Goal: Task Accomplishment & Management: Manage account settings

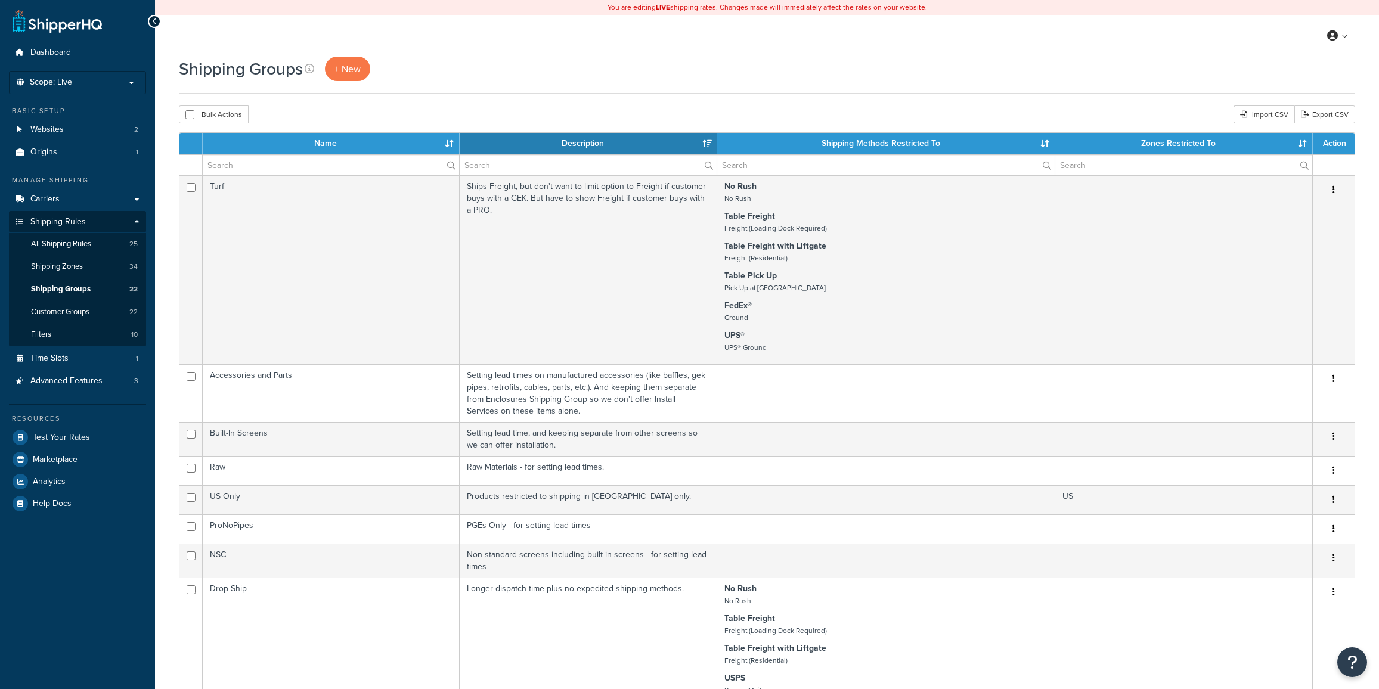
select select "15"
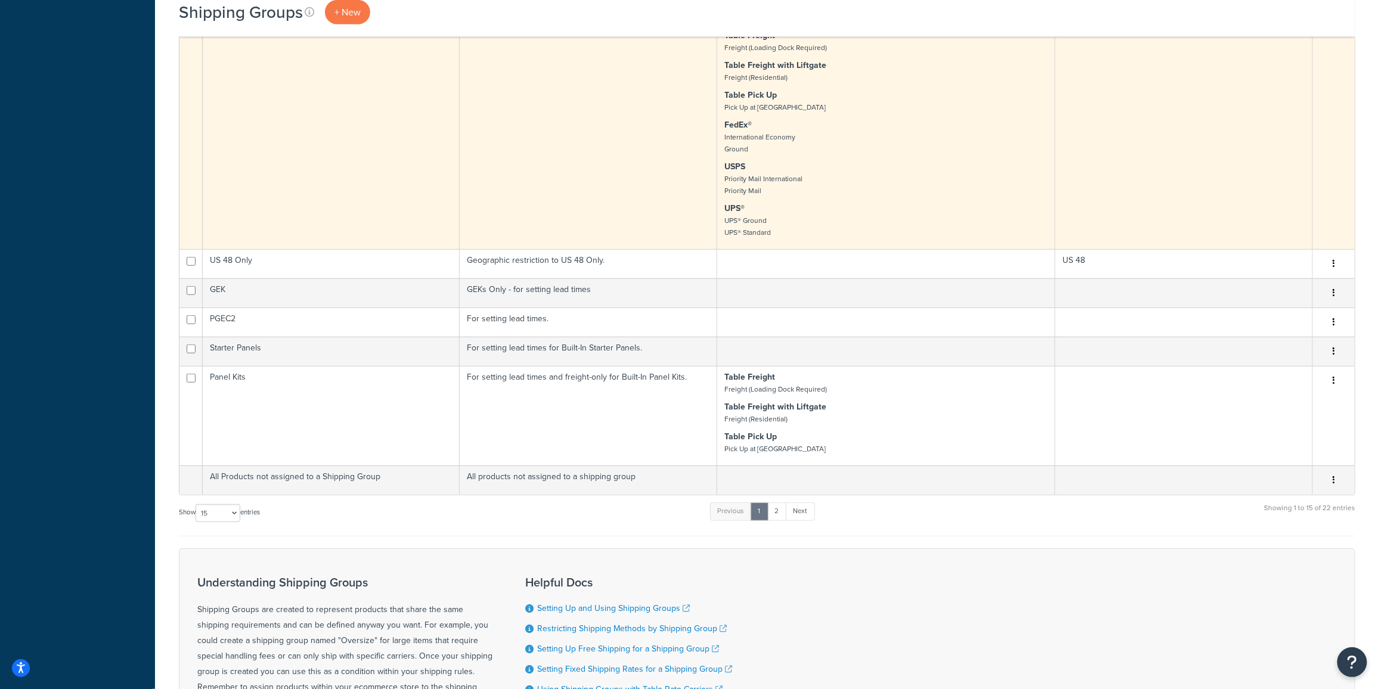
scroll to position [849, 0]
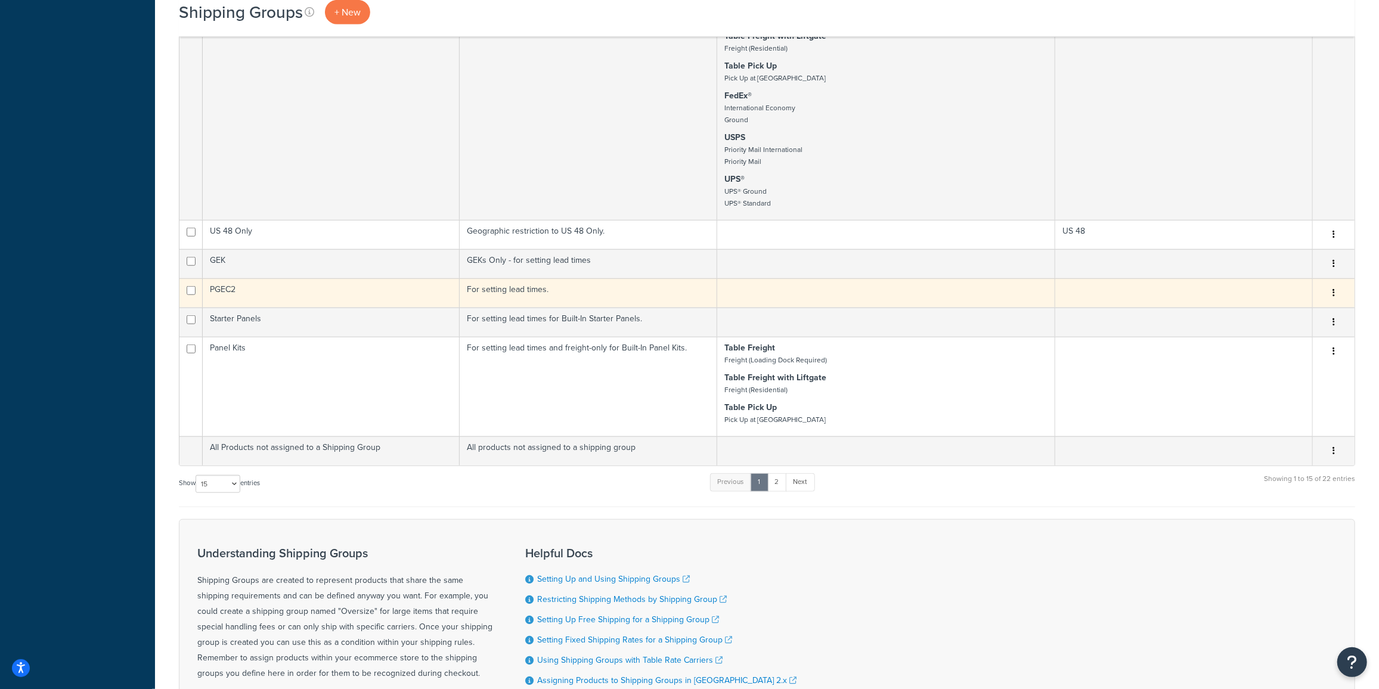
click at [295, 288] on td "PGEC2" at bounding box center [331, 292] width 257 height 29
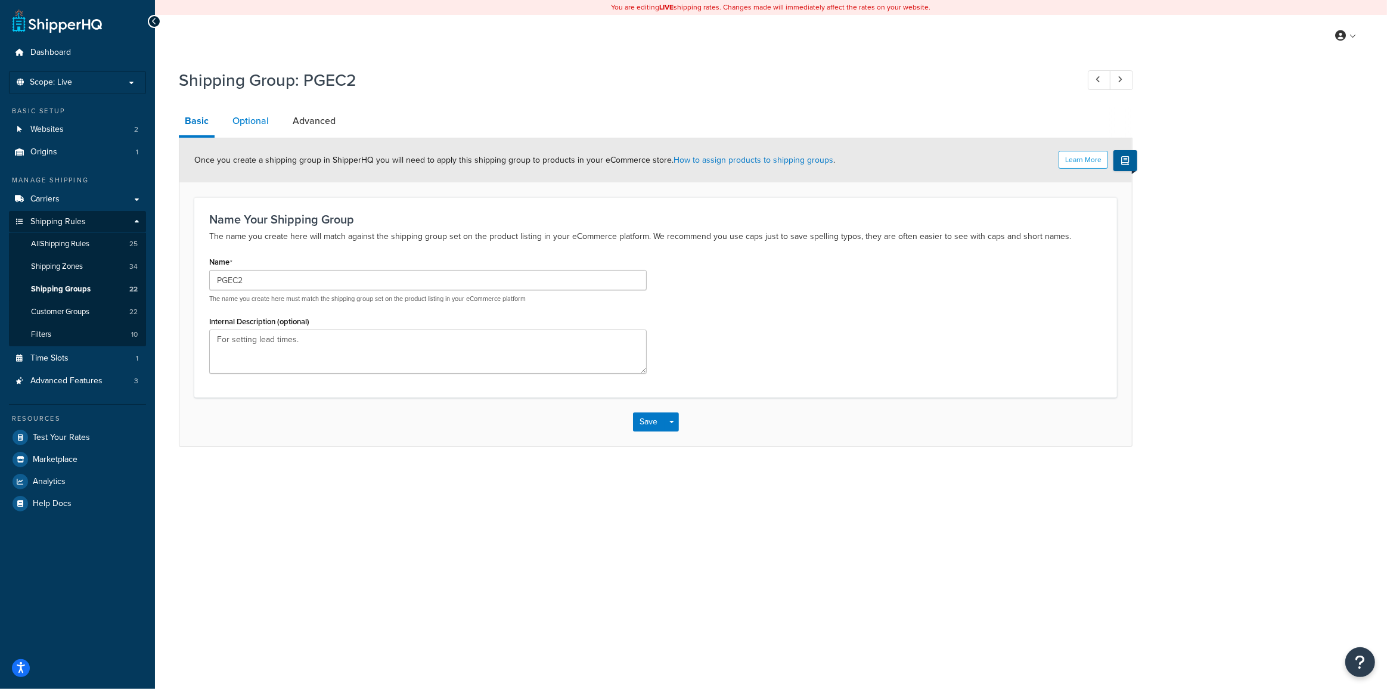
click at [260, 123] on link "Optional" at bounding box center [251, 121] width 48 height 29
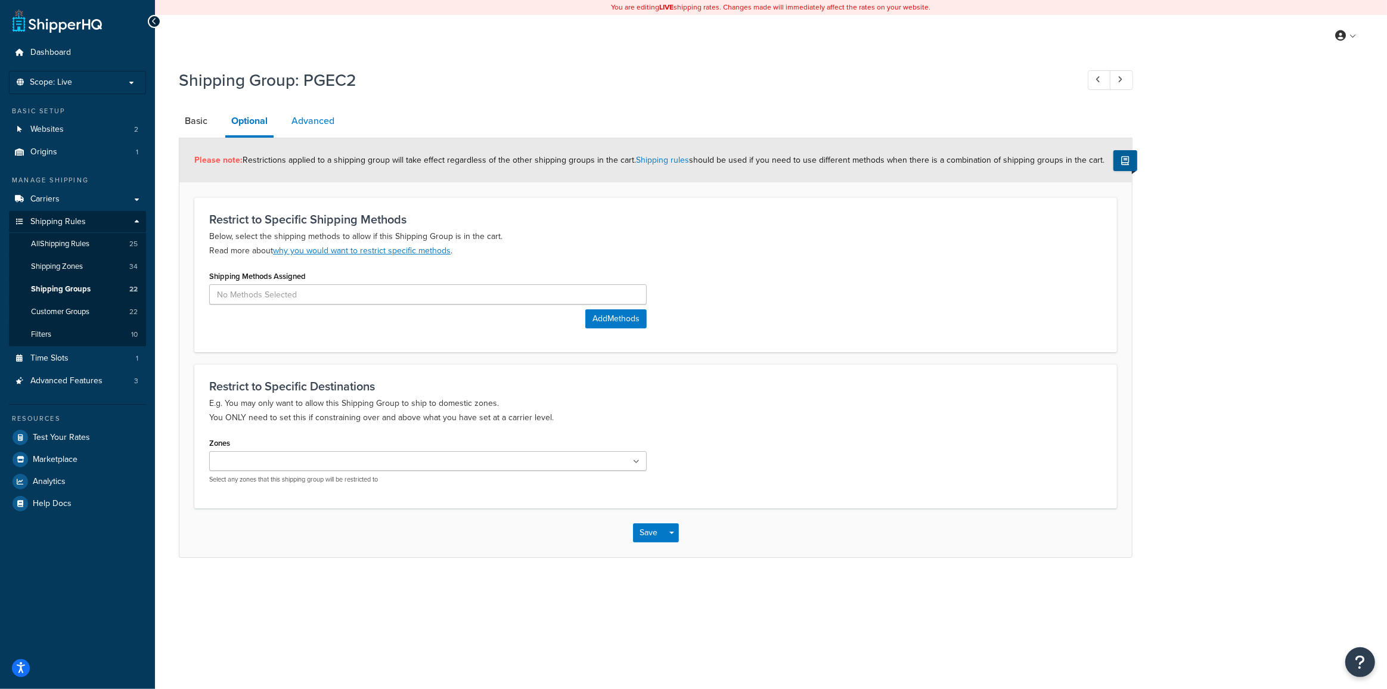
click at [308, 120] on link "Advanced" at bounding box center [313, 121] width 55 height 29
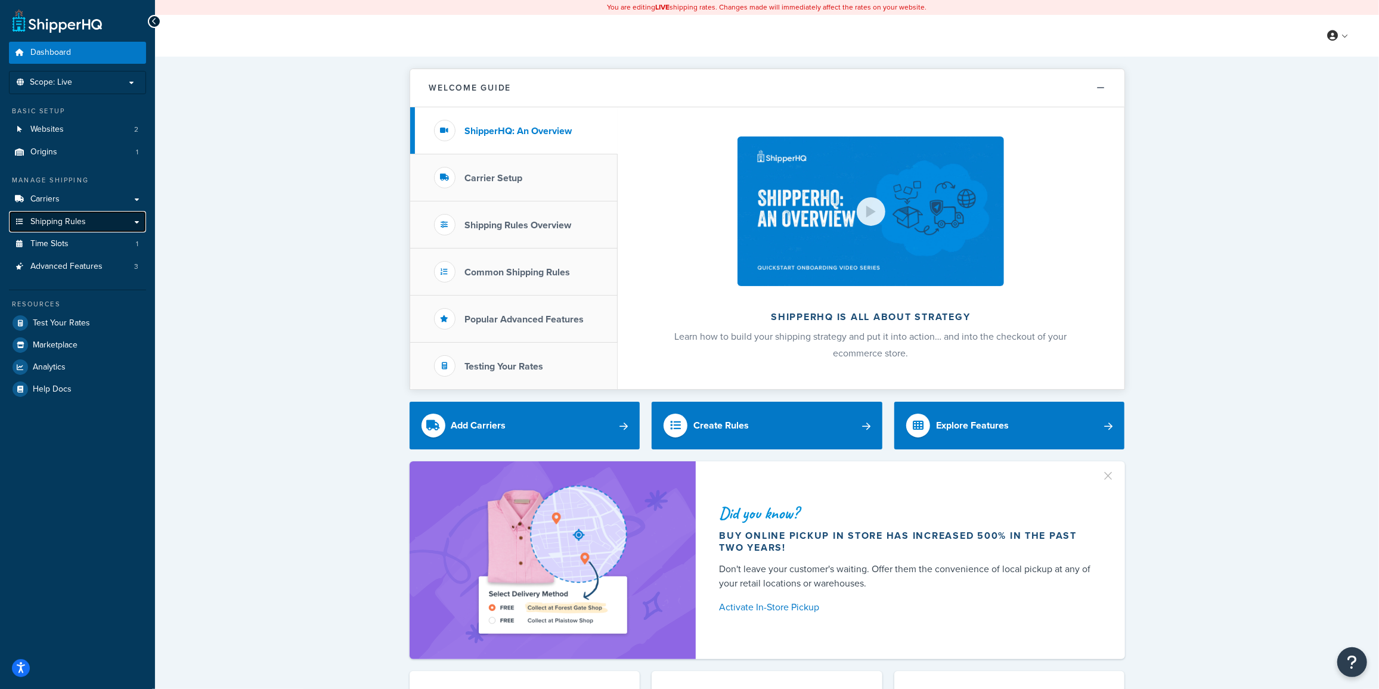
click at [90, 221] on link "Shipping Rules" at bounding box center [77, 222] width 137 height 22
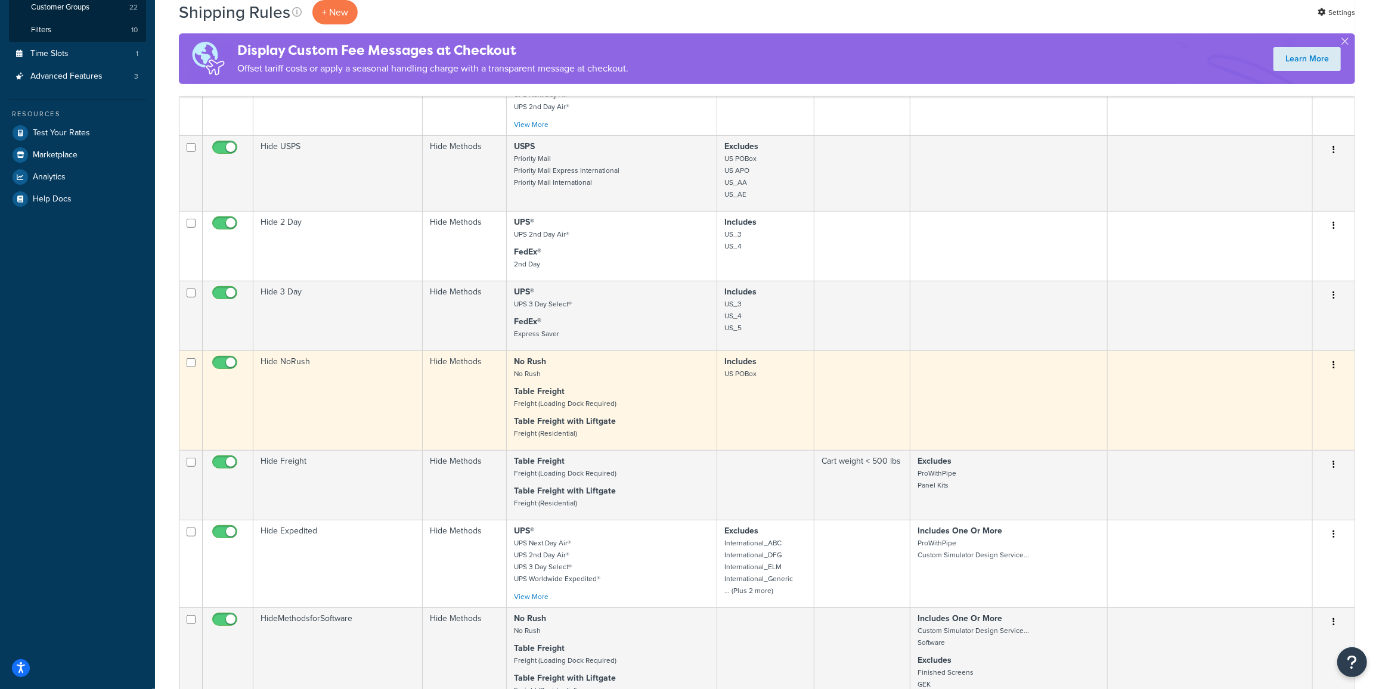
scroll to position [415, 0]
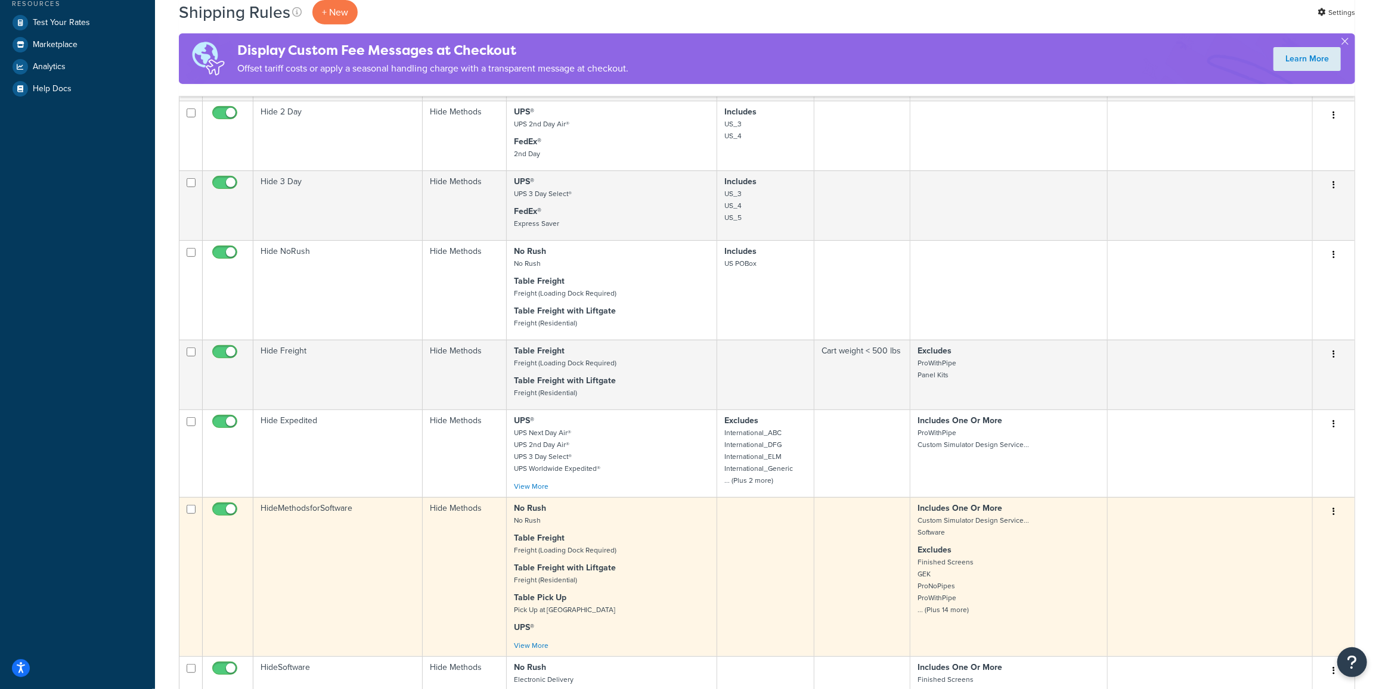
click at [1028, 569] on p "Excludes Finished Screens GEK ProNoPipes ProWithPipe ... (Plus 14 more)" at bounding box center [1008, 580] width 182 height 72
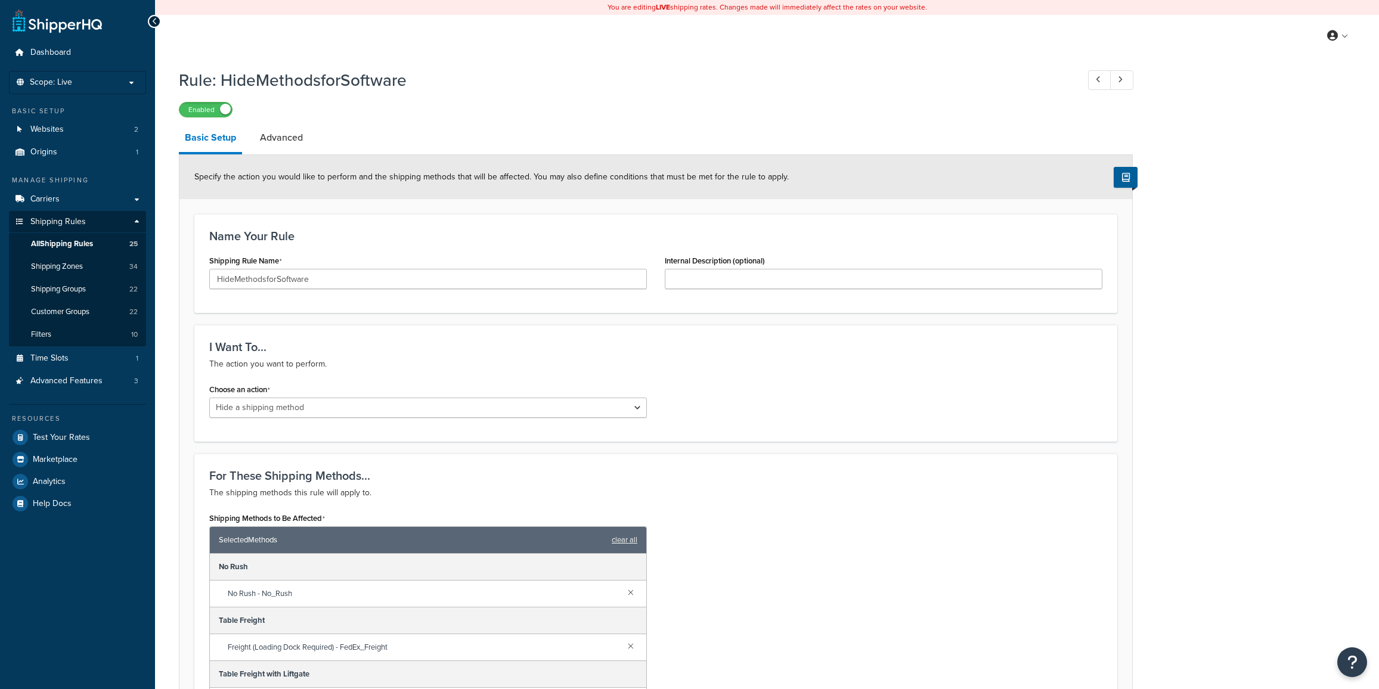
select select "HIDE"
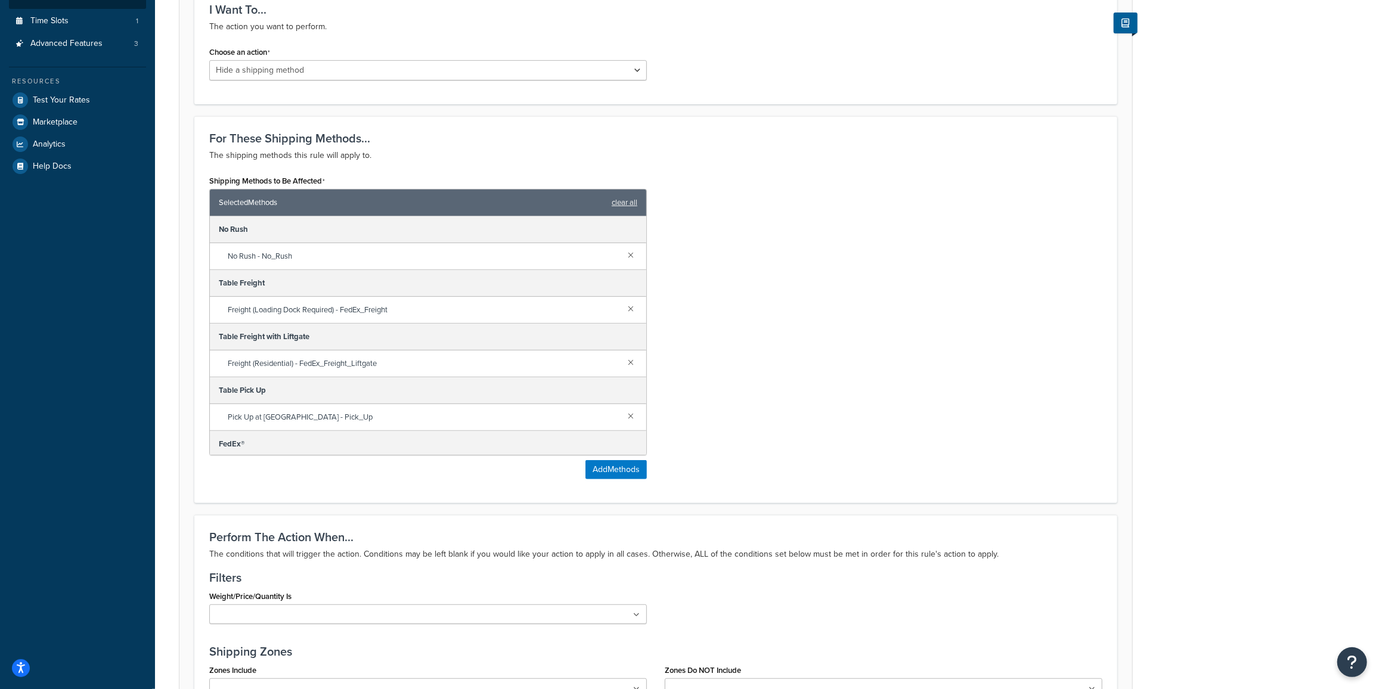
scroll to position [632, 0]
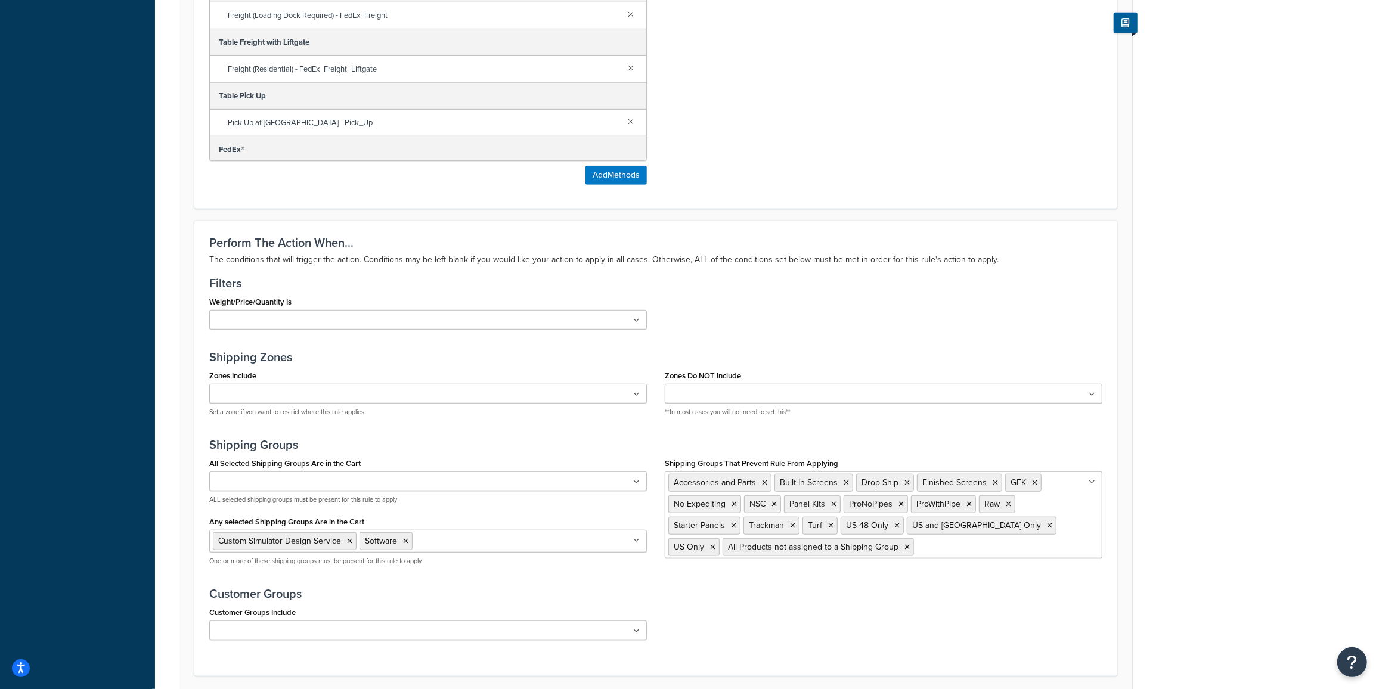
click at [917, 548] on input "Shipping Groups That Prevent Rule From Applying" at bounding box center [970, 546] width 106 height 13
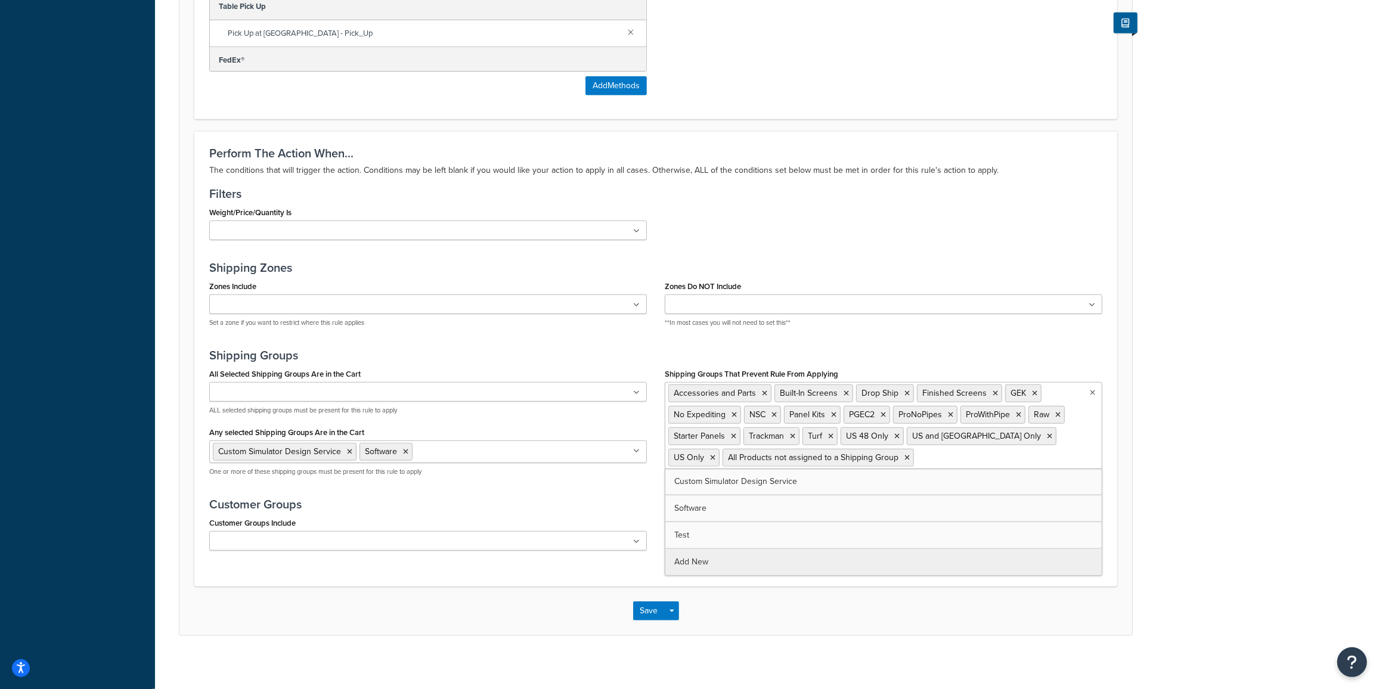
scroll to position [722, 0]
click at [1235, 220] on div "Rule: HideMethodsforSoftware Enabled Basic Setup Advanced Specify the action yo…" at bounding box center [767, 2] width 1224 height 1324
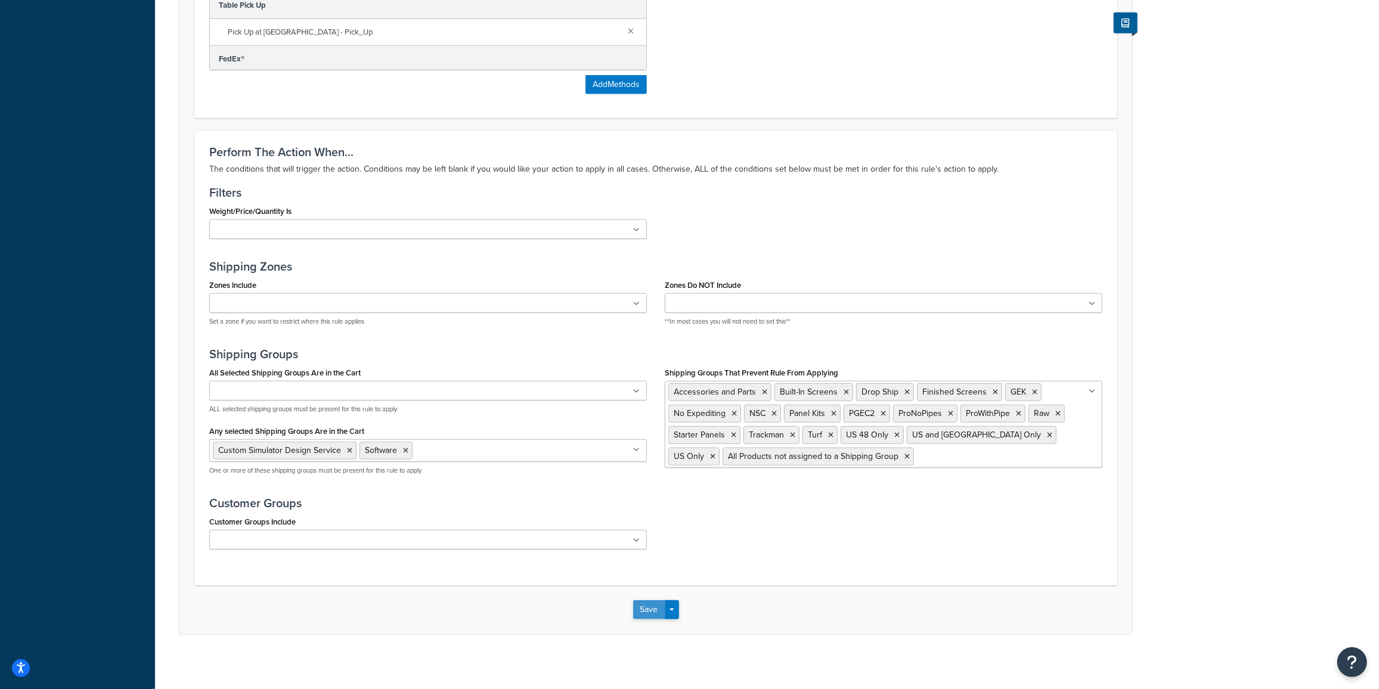
click at [655, 606] on button "Save" at bounding box center [649, 609] width 32 height 19
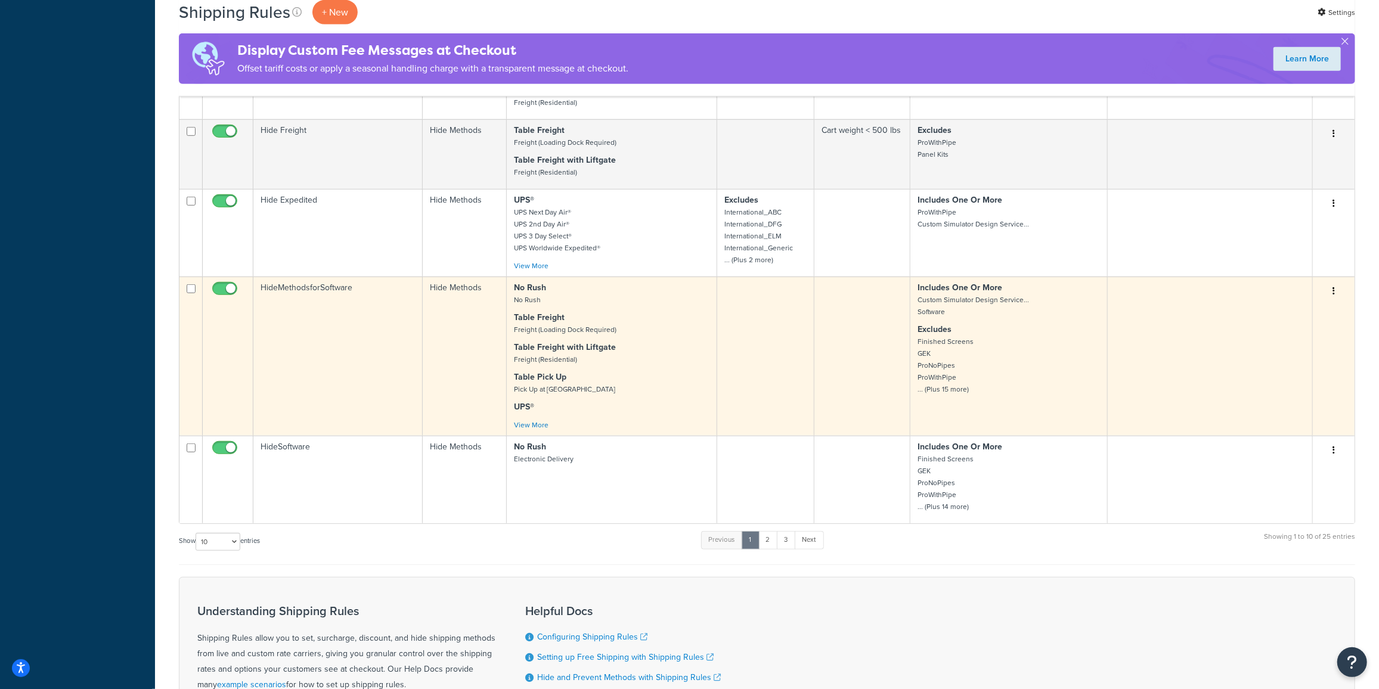
scroll to position [704, 0]
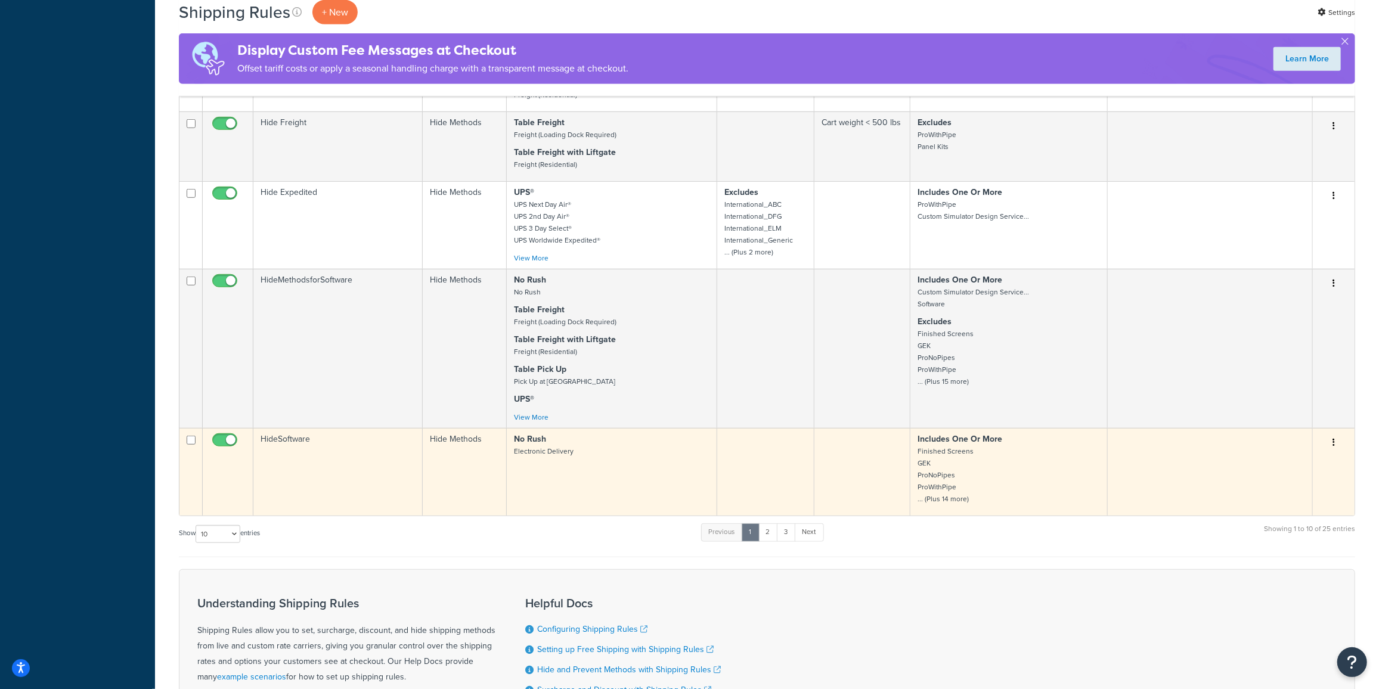
click at [1000, 471] on p "Includes One Or More Finished Screens GEK ProNoPipes ProWithPipe ... (Plus 14 m…" at bounding box center [1008, 469] width 182 height 72
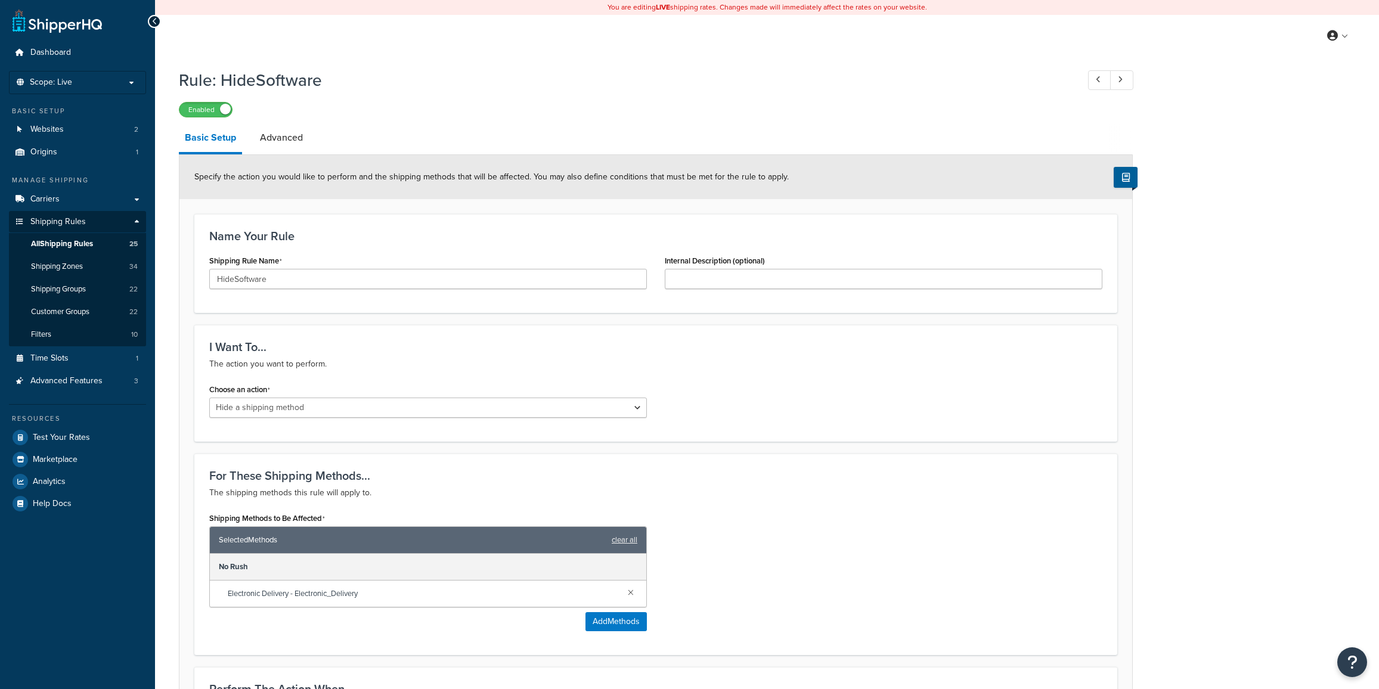
select select "HIDE"
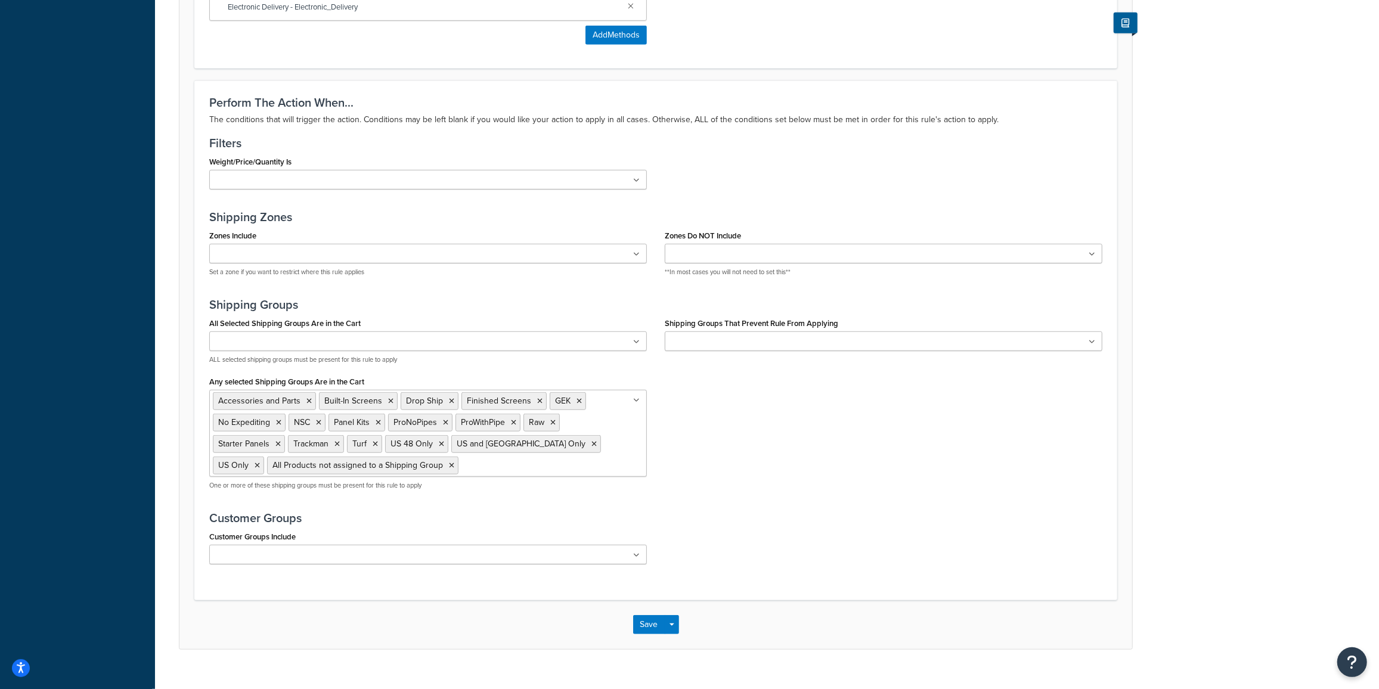
scroll to position [600, 0]
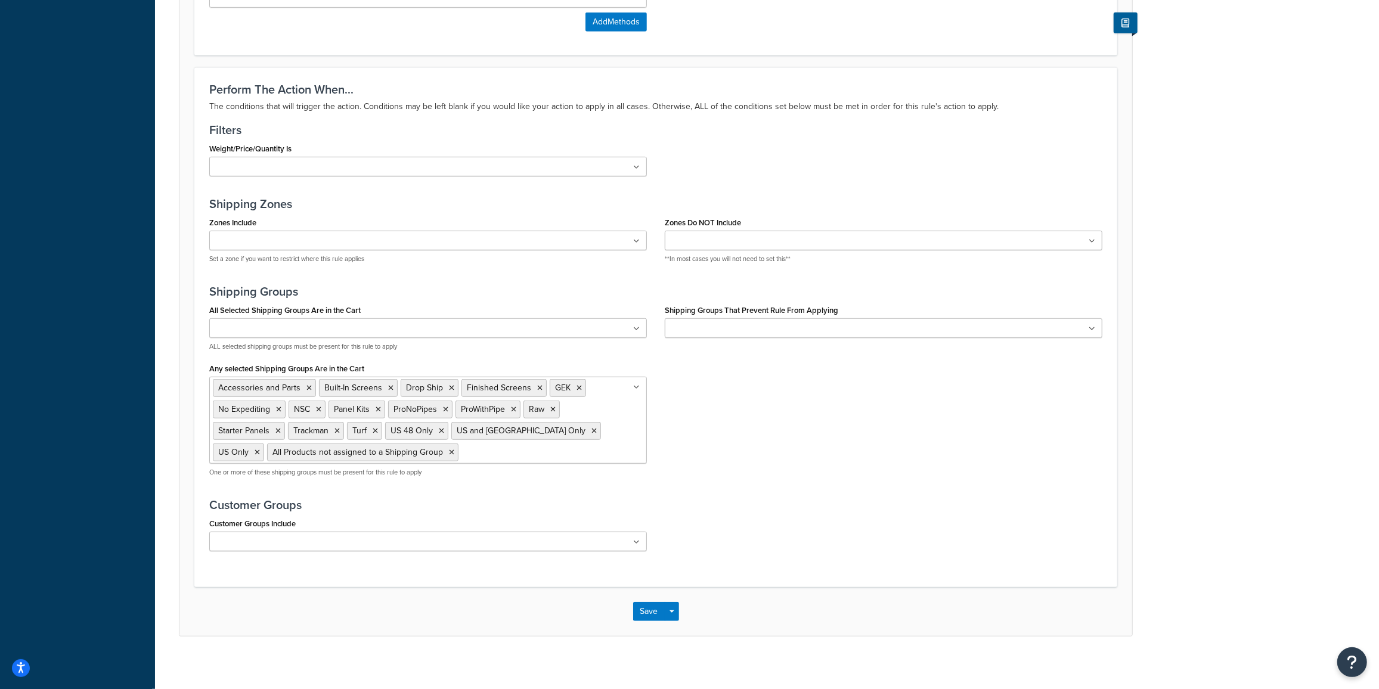
click at [532, 449] on ul "Accessories and Parts Built-In Screens Drop Ship Finished Screens GEK No Expedi…" at bounding box center [428, 420] width 438 height 87
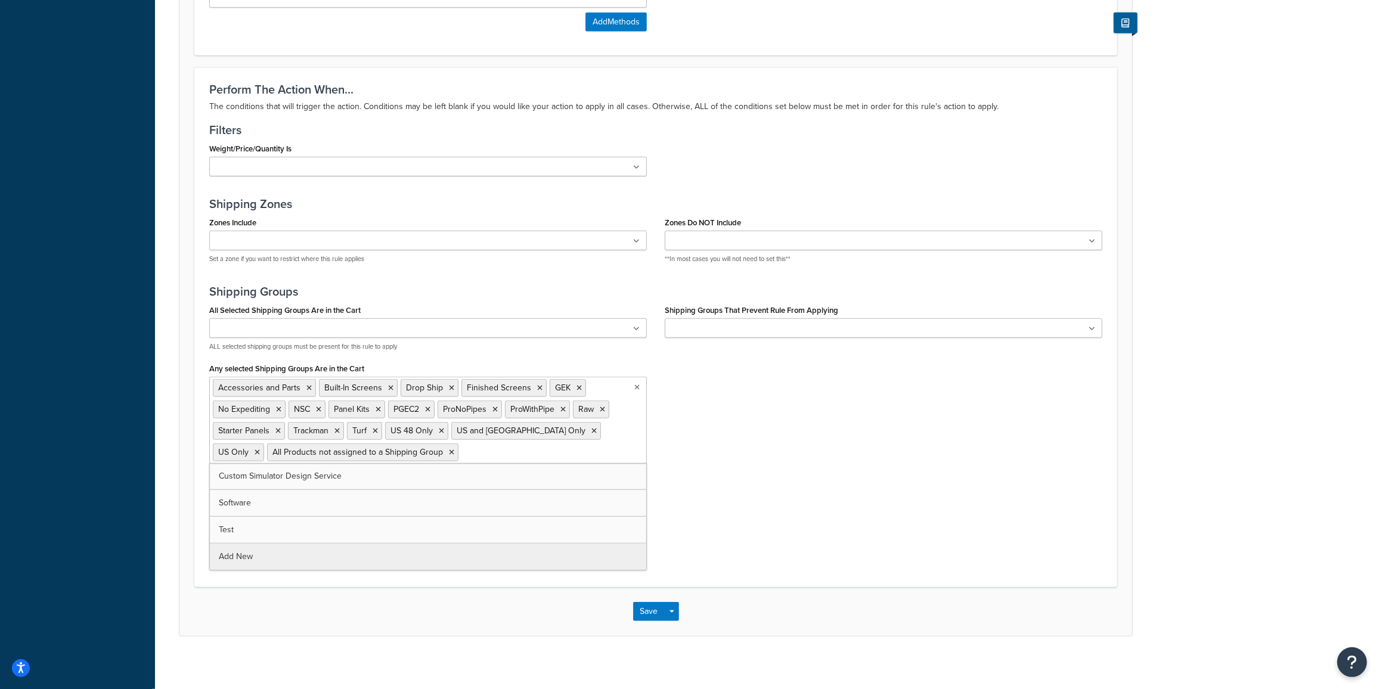
click at [753, 448] on div "All Selected Shipping Groups Are in the Cart Accessories and Parts Built-In Scr…" at bounding box center [655, 394] width 911 height 185
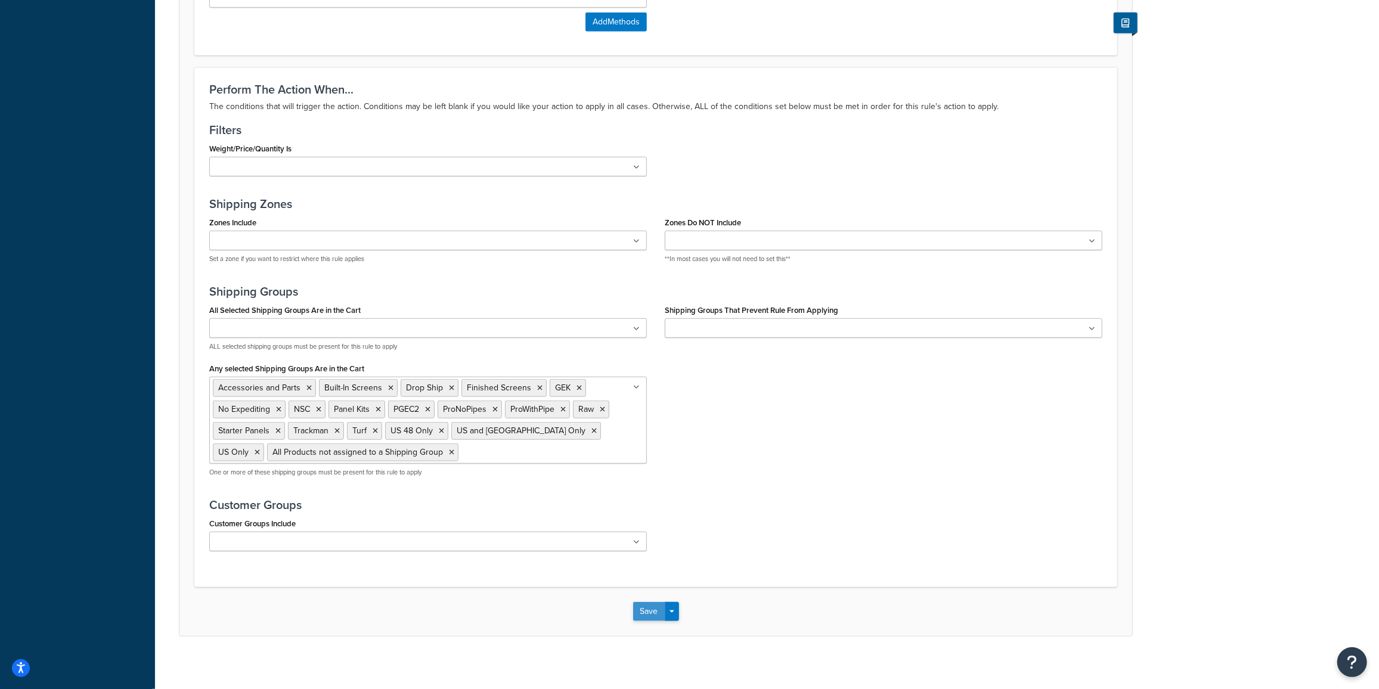
click at [641, 606] on button "Save" at bounding box center [649, 611] width 32 height 19
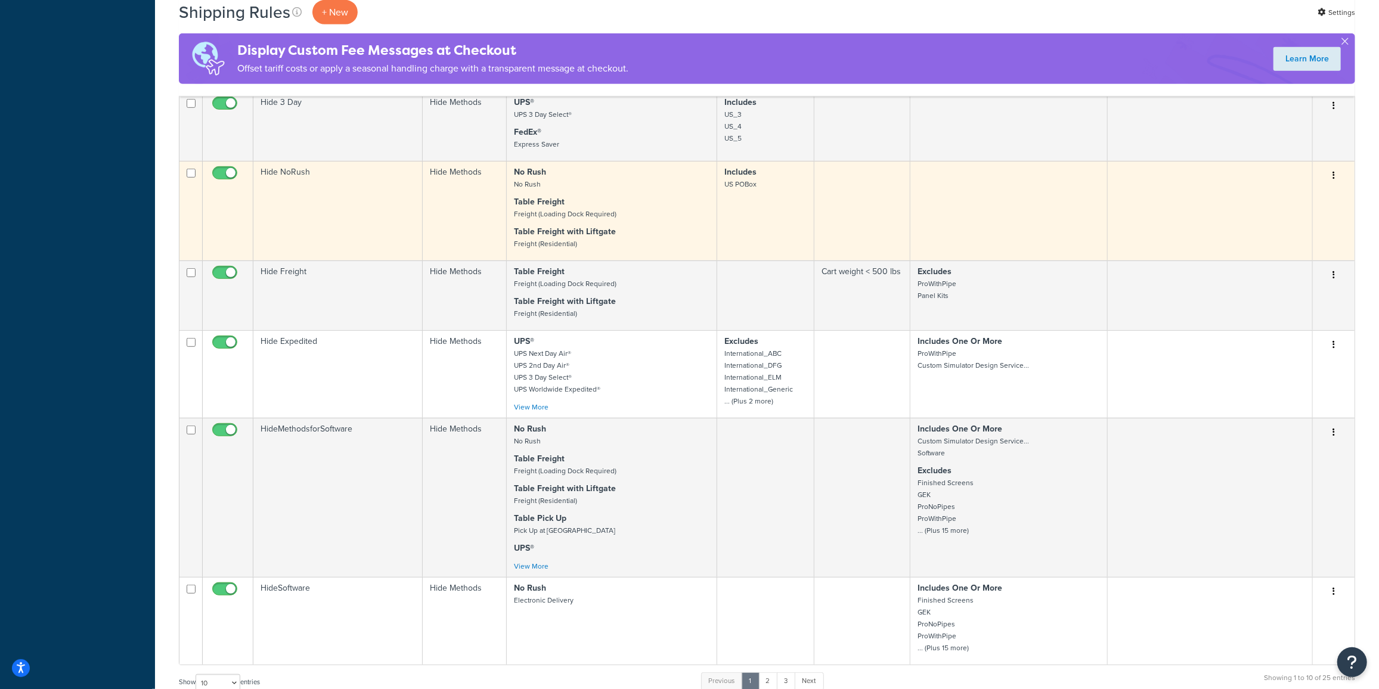
scroll to position [578, 0]
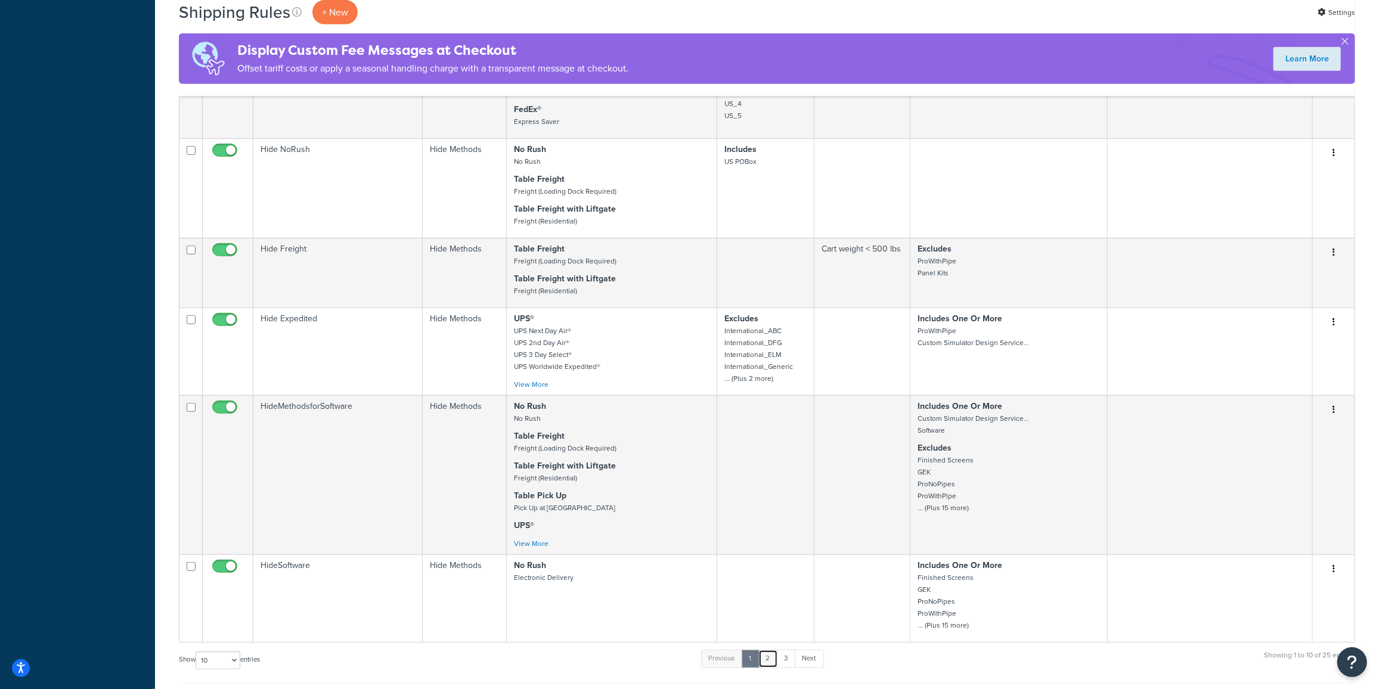
click at [773, 656] on link "2" at bounding box center [768, 659] width 20 height 18
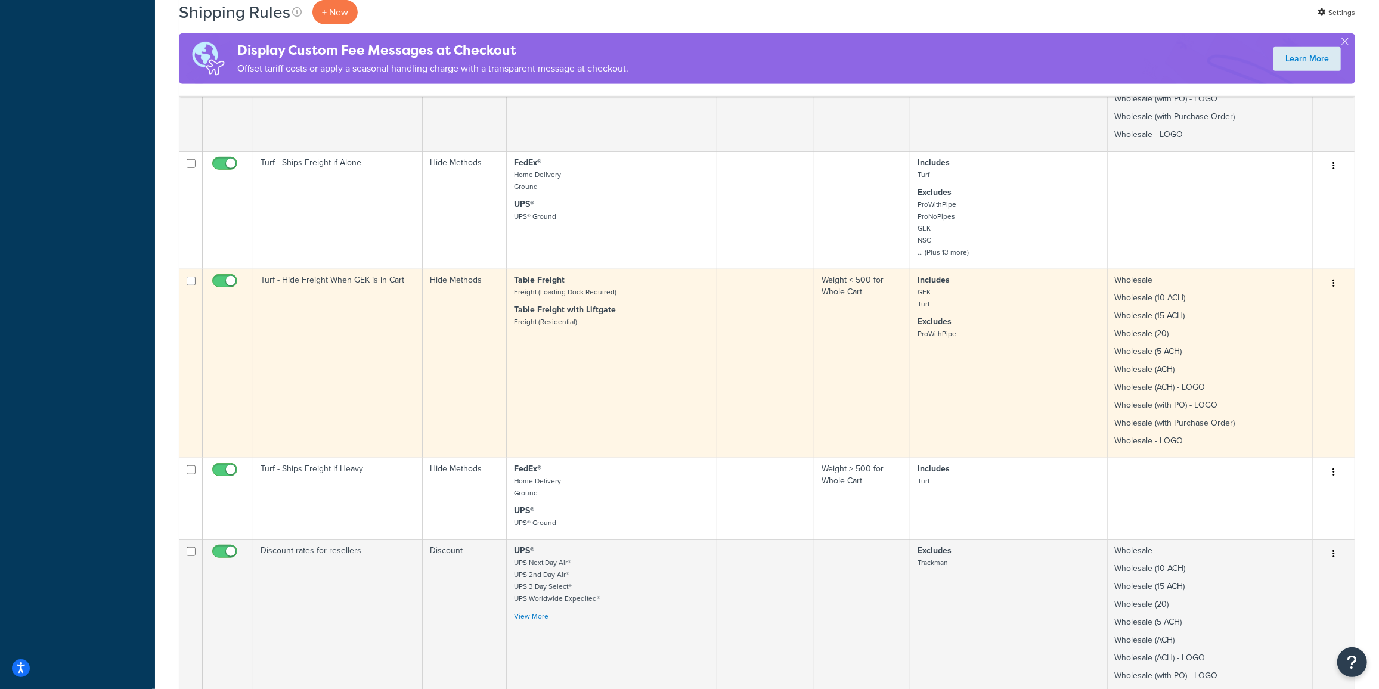
scroll to position [668, 0]
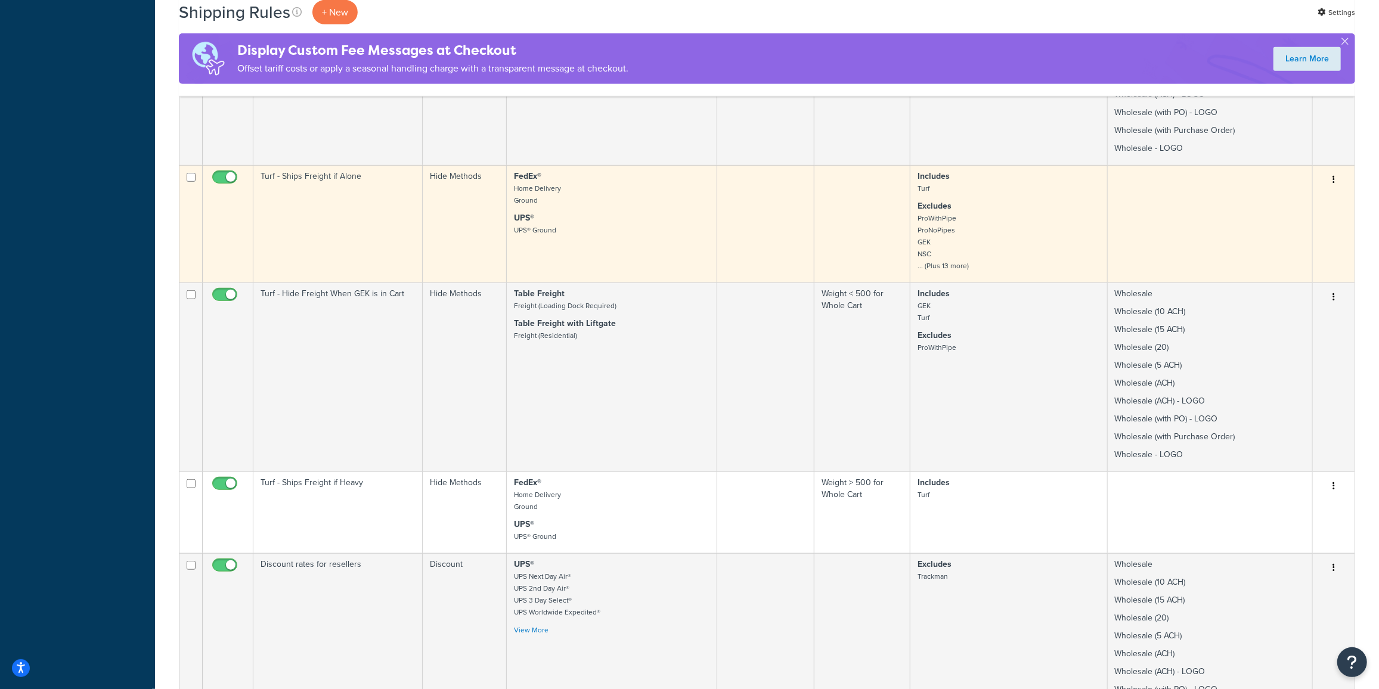
click at [994, 225] on p "Excludes ProWithPipe ProNoPipes GEK NSC ... (Plus 13 more)" at bounding box center [1008, 236] width 182 height 72
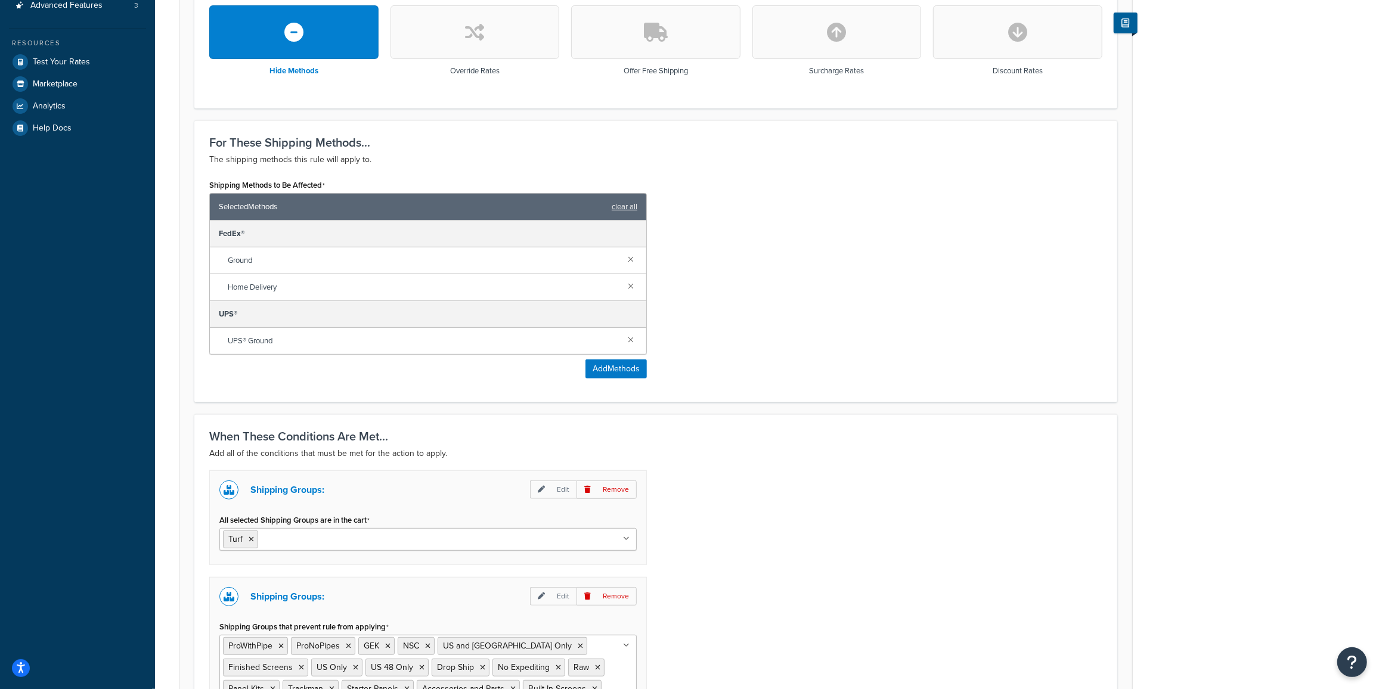
scroll to position [570, 0]
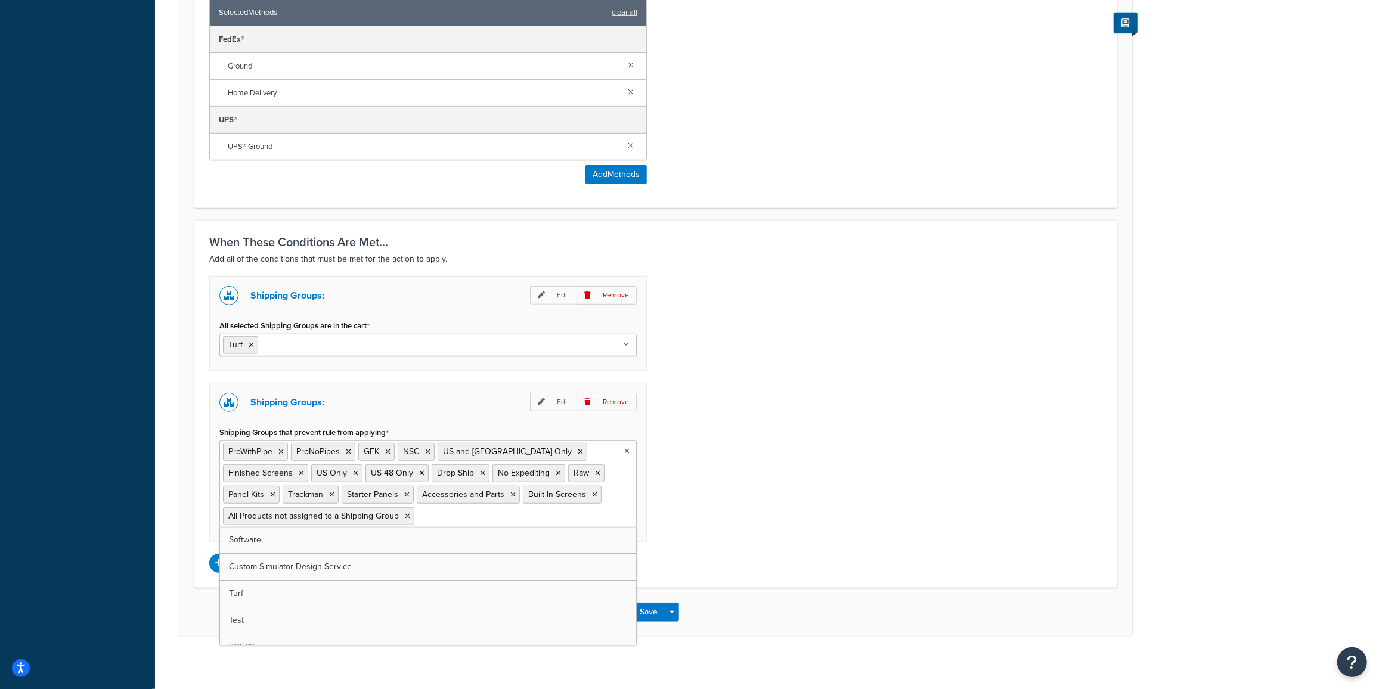
click at [480, 511] on input "Shipping Groups that prevent rule from applying" at bounding box center [470, 515] width 106 height 13
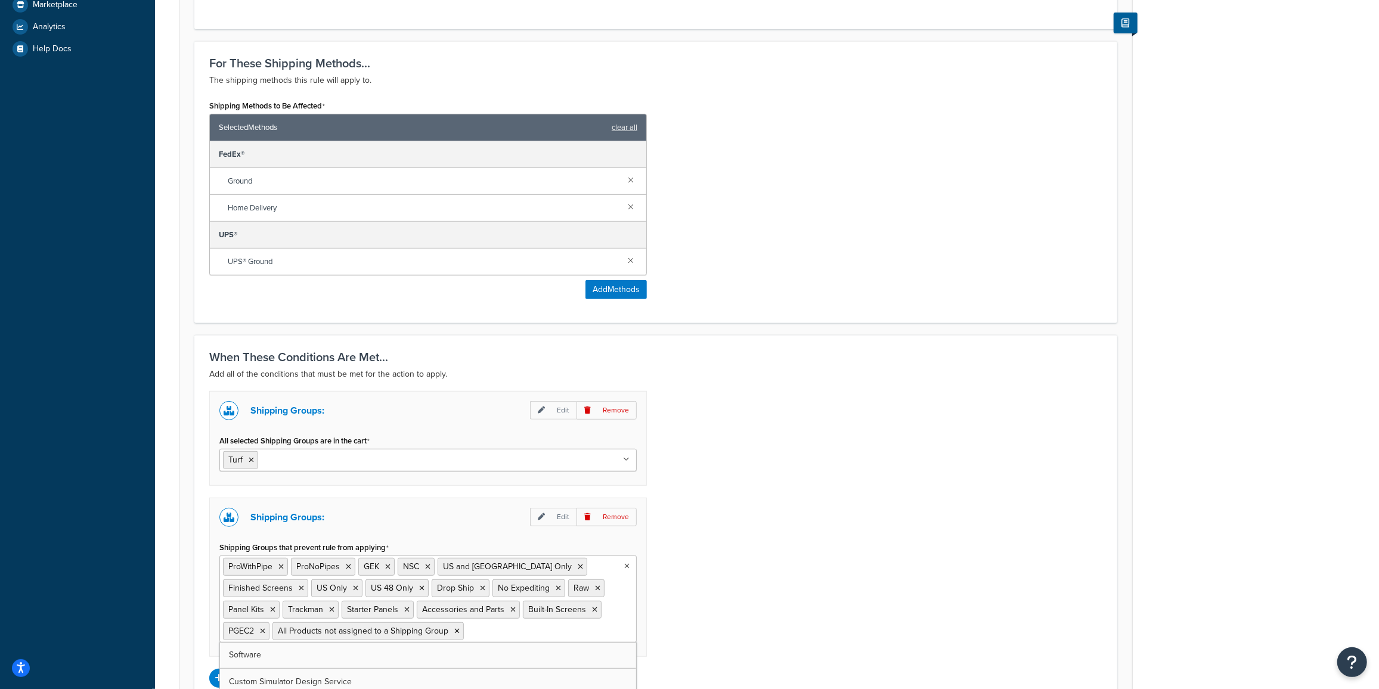
scroll to position [443, 0]
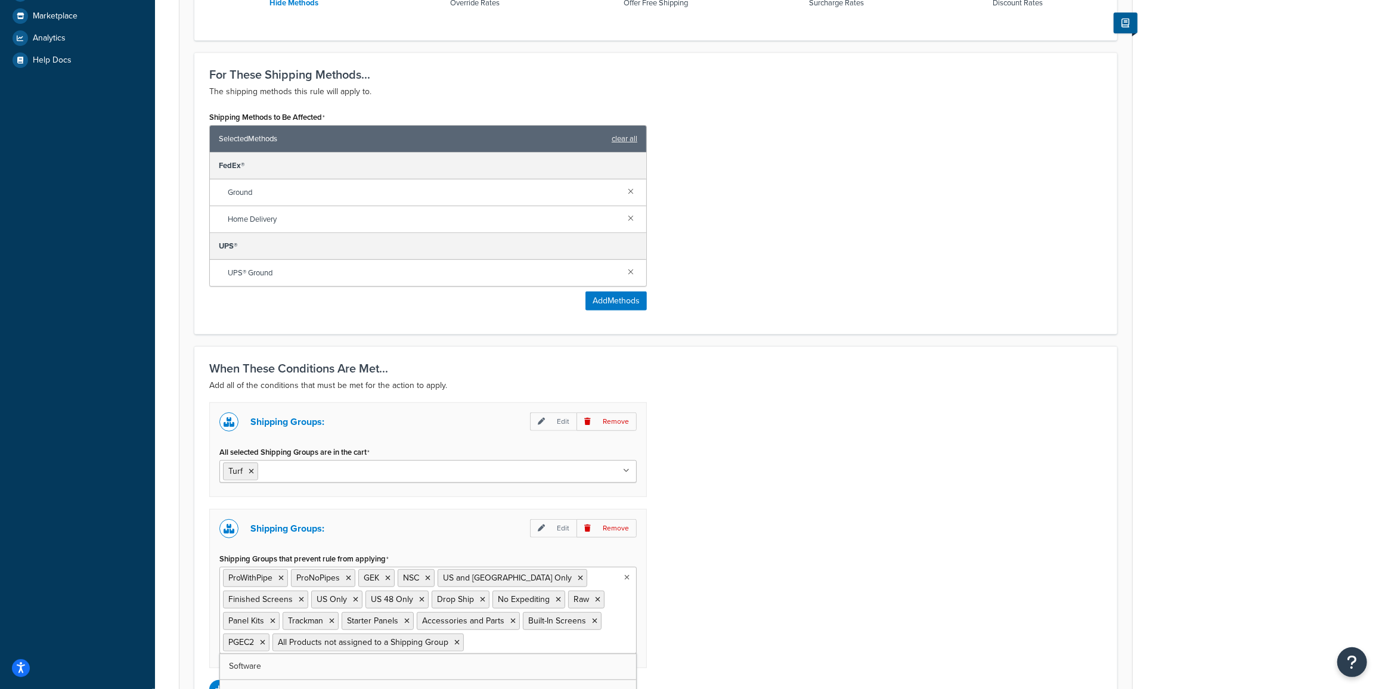
click at [817, 448] on div "Shipping Groups: Edit Remove All selected Shipping Groups are in the cart Turf …" at bounding box center [655, 550] width 911 height 297
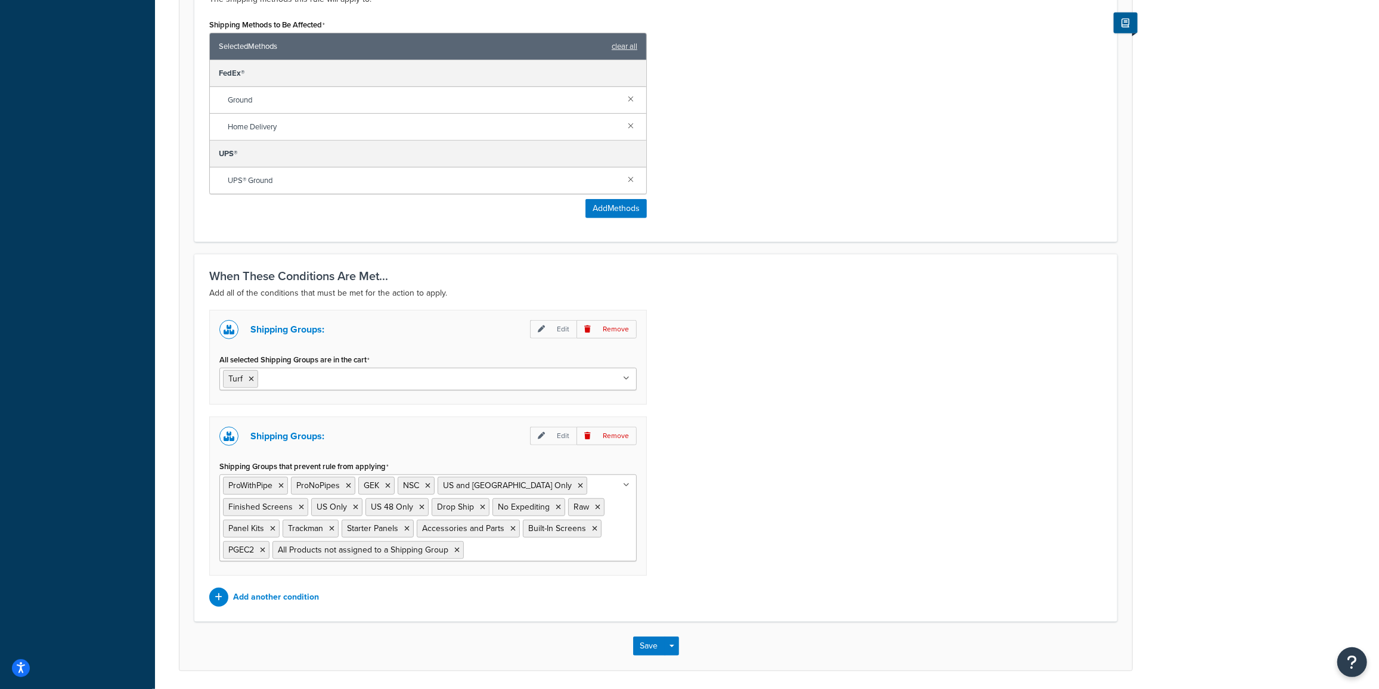
scroll to position [570, 0]
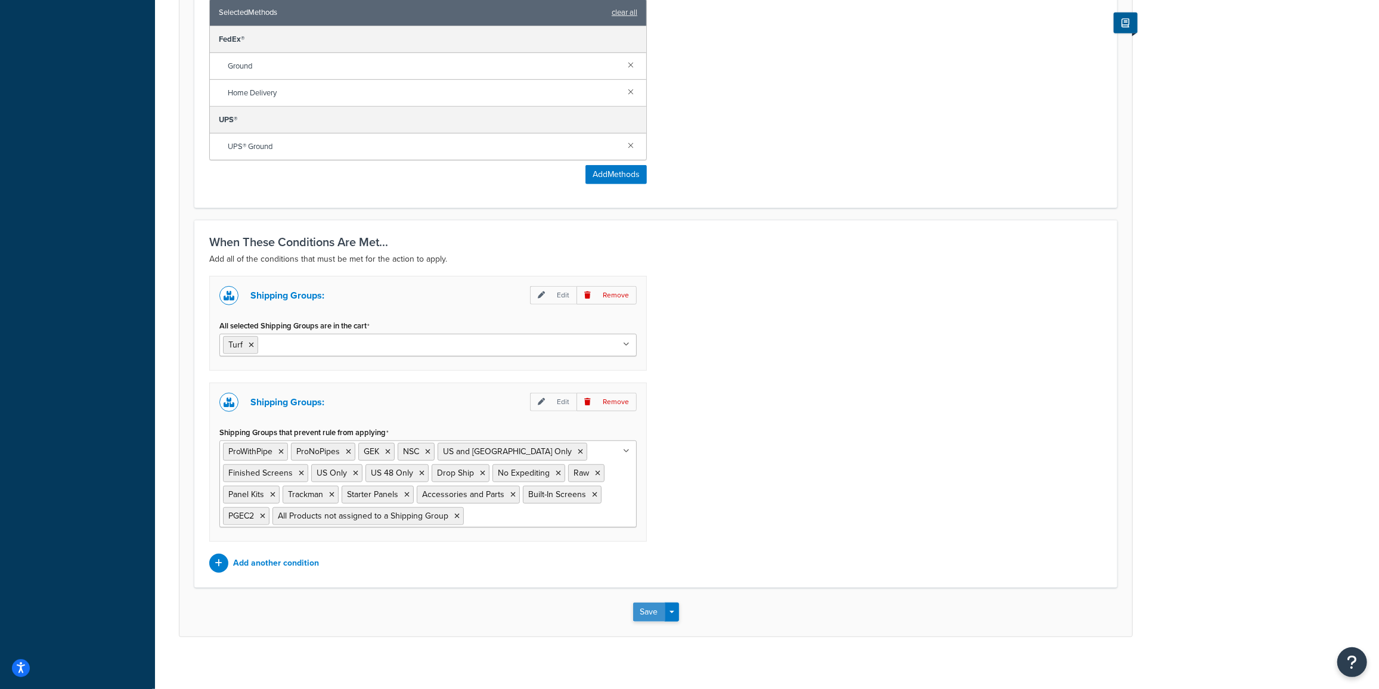
click at [651, 605] on button "Save" at bounding box center [649, 612] width 32 height 19
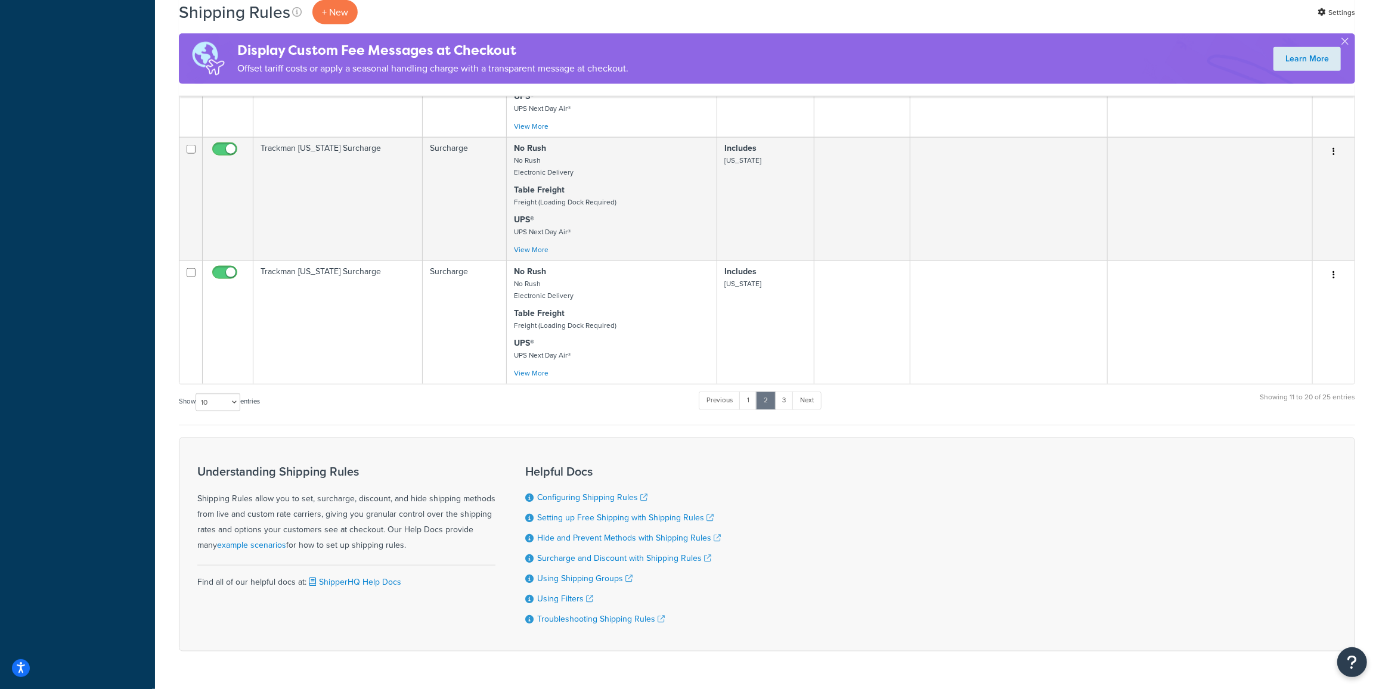
scroll to position [1426, 0]
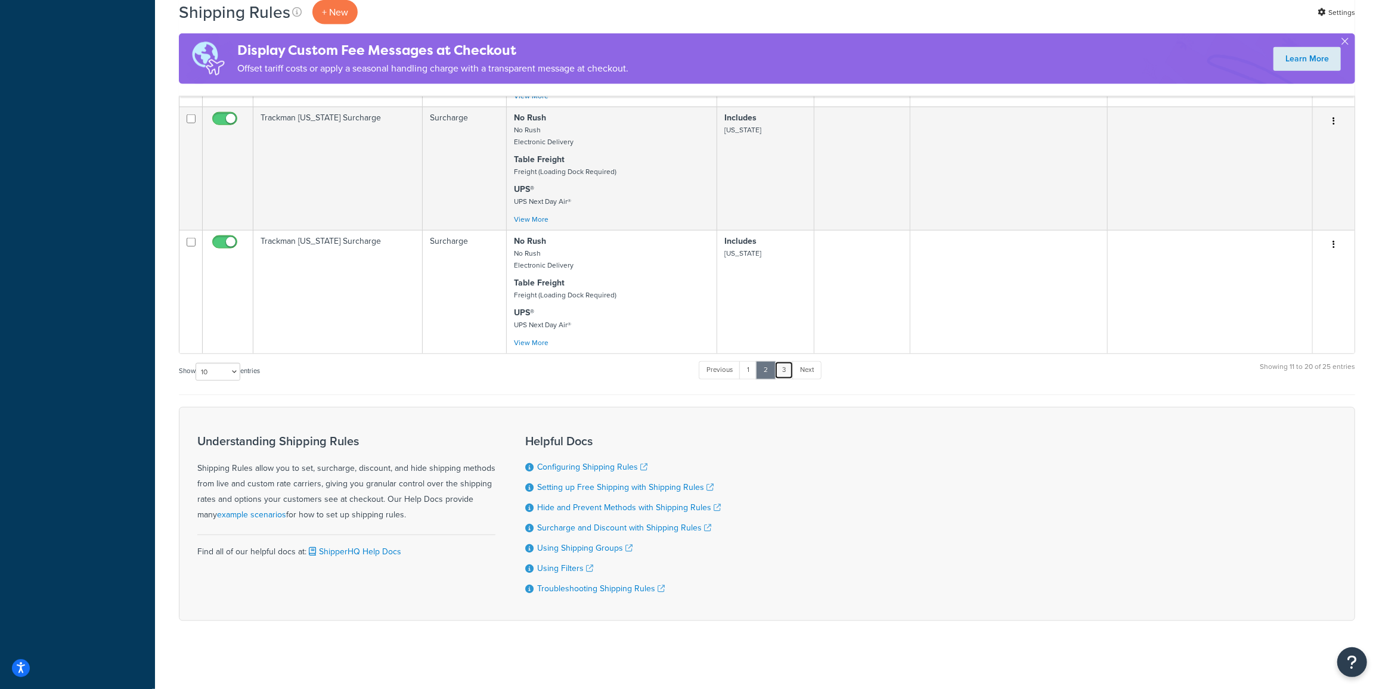
click at [790, 367] on link "3" at bounding box center [783, 370] width 19 height 18
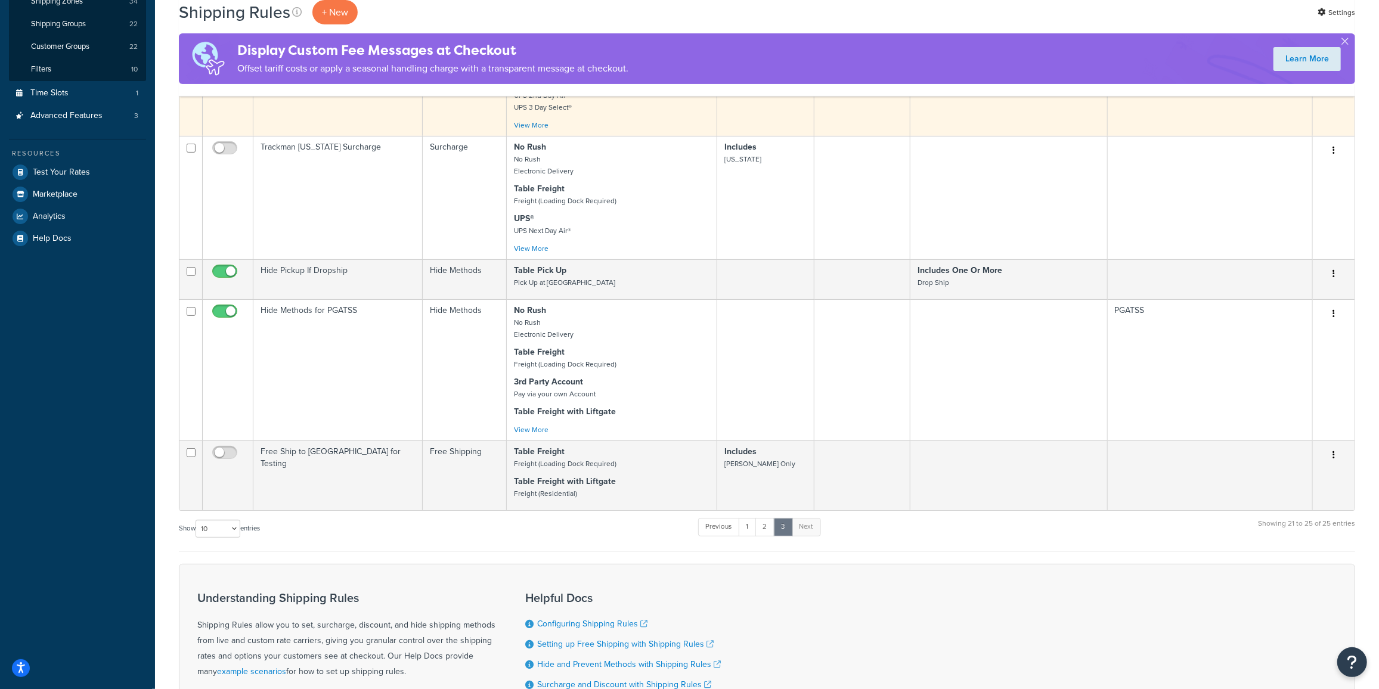
scroll to position [72, 0]
